Goal: Transaction & Acquisition: Purchase product/service

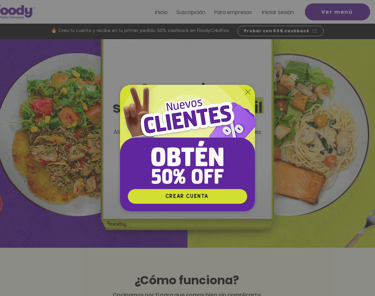
click at [247, 93] on icon "Volver al sitio" at bounding box center [247, 91] width 5 height 5
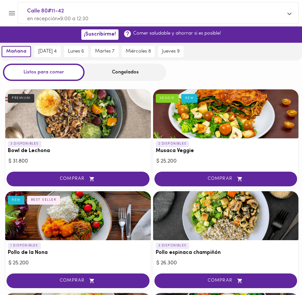
click at [114, 69] on div "Congelados" at bounding box center [125, 72] width 82 height 17
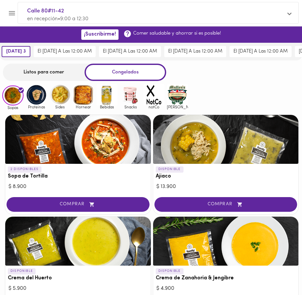
click at [129, 91] on img at bounding box center [130, 94] width 21 height 21
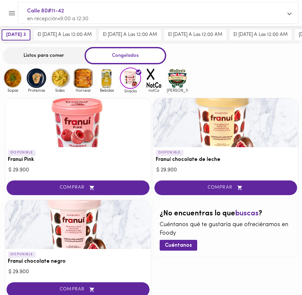
scroll to position [17, 0]
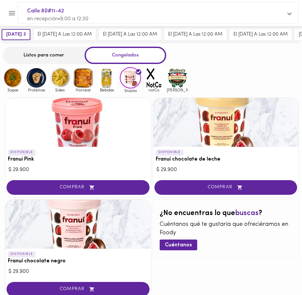
click at [149, 88] on span "notCo" at bounding box center [153, 90] width 21 height 4
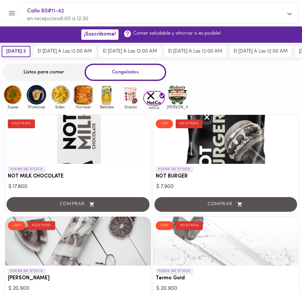
click at [168, 96] on img at bounding box center [177, 94] width 21 height 21
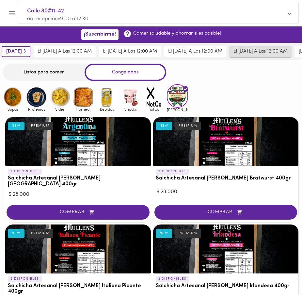
click at [287, 48] on button "el [DATE] a las 12:00 AM" at bounding box center [260, 51] width 62 height 11
